Goal: Task Accomplishment & Management: Use online tool/utility

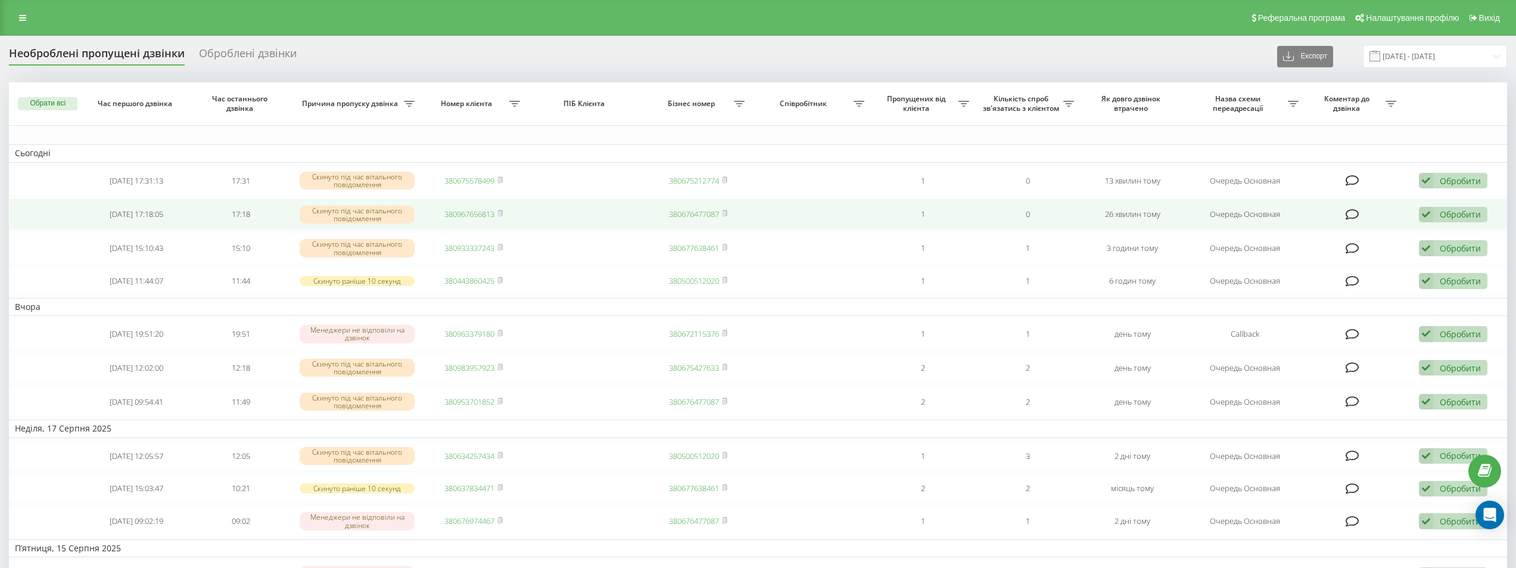
click at [482, 211] on link "380967656813" at bounding box center [469, 213] width 50 height 11
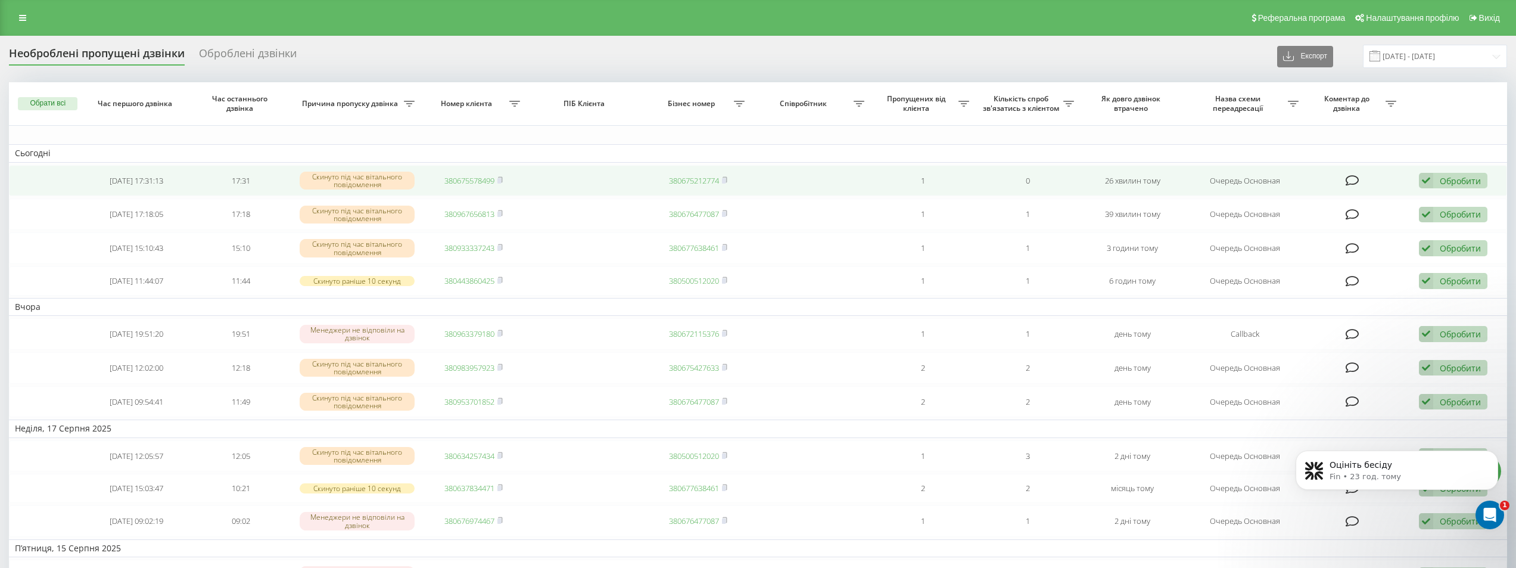
click at [462, 178] on link "380675578499" at bounding box center [469, 180] width 50 height 11
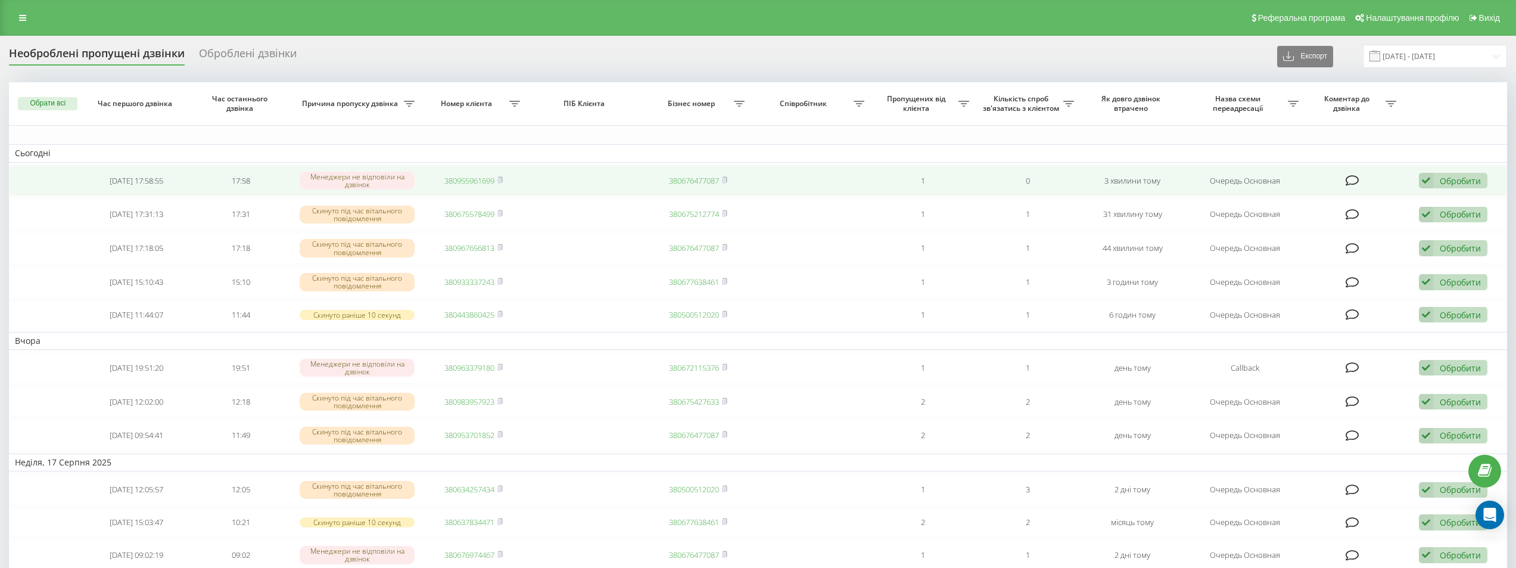
click at [470, 182] on link "380955961699" at bounding box center [469, 180] width 50 height 11
